Goal: Information Seeking & Learning: Learn about a topic

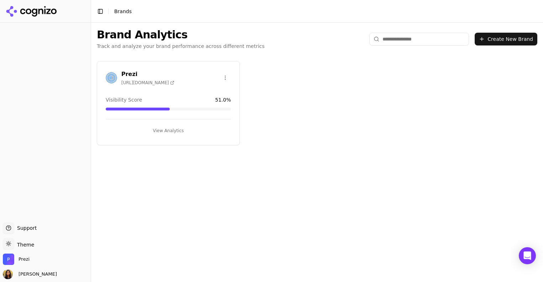
click at [132, 75] on h3 "Prezi" at bounding box center [147, 74] width 53 height 9
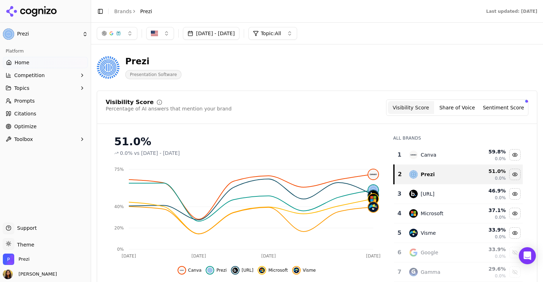
click at [65, 73] on button "Competition" at bounding box center [45, 75] width 85 height 11
click at [59, 123] on button "Topics" at bounding box center [45, 122] width 85 height 11
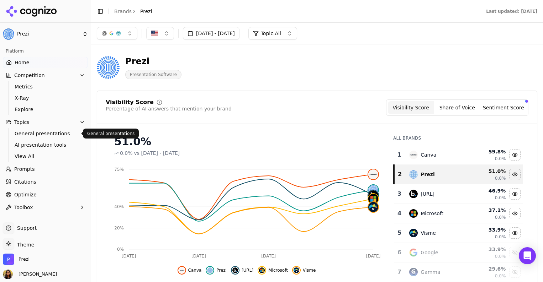
click at [64, 134] on span "General presentations" at bounding box center [46, 133] width 62 height 7
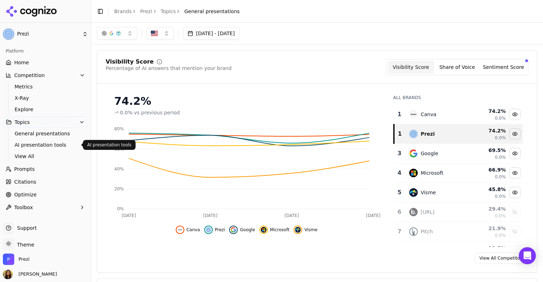
click at [60, 147] on span "AI presentation tools" at bounding box center [46, 145] width 62 height 7
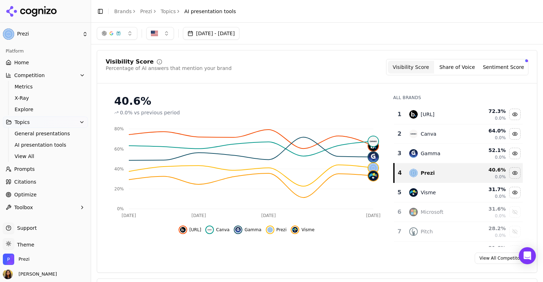
click at [33, 168] on span "Prompts" at bounding box center [24, 169] width 21 height 7
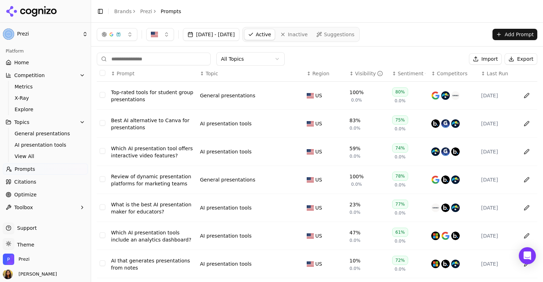
click at [47, 183] on link "Citations" at bounding box center [45, 181] width 85 height 11
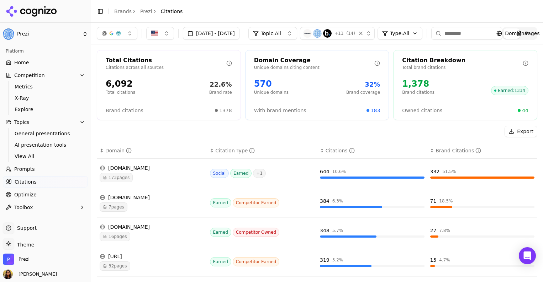
click at [43, 194] on link "Optimize" at bounding box center [45, 194] width 85 height 11
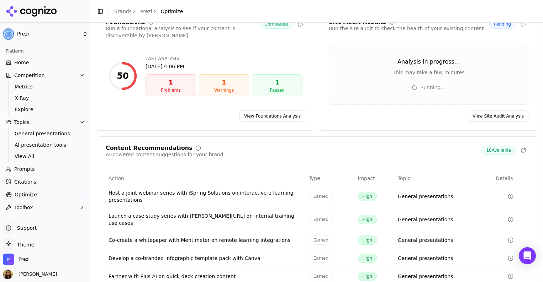
scroll to position [70, 0]
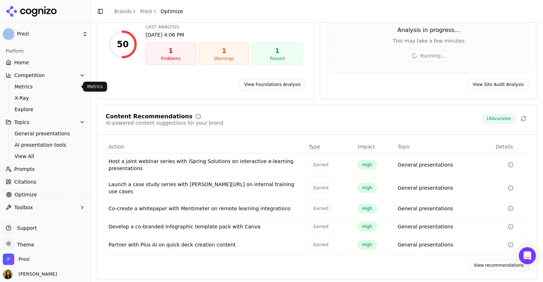
click at [43, 90] on span "Metrics" at bounding box center [46, 86] width 62 height 7
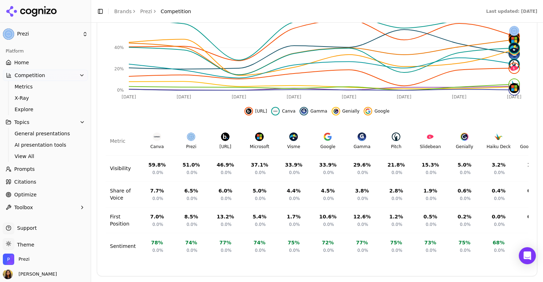
scroll to position [267, 0]
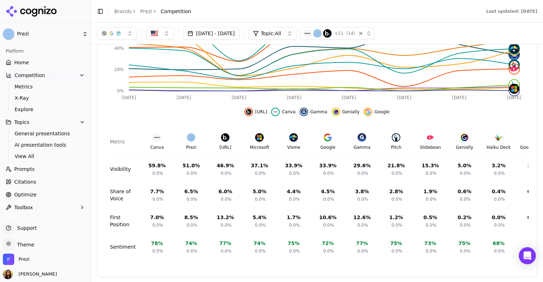
click at [30, 190] on link "Optimize" at bounding box center [45, 194] width 85 height 11
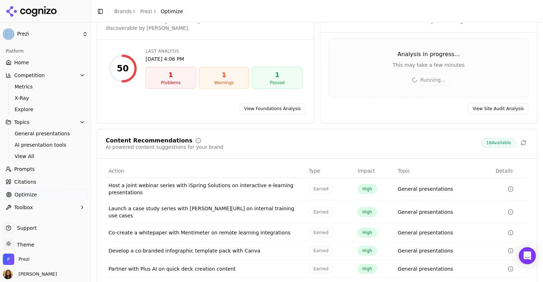
scroll to position [46, 0]
click at [267, 108] on link "View Foundations Analysis" at bounding box center [272, 108] width 66 height 11
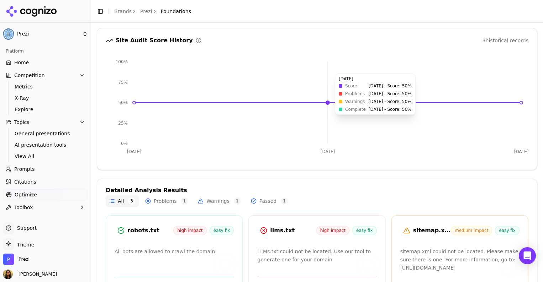
scroll to position [117, 0]
